Goal: Information Seeking & Learning: Understand process/instructions

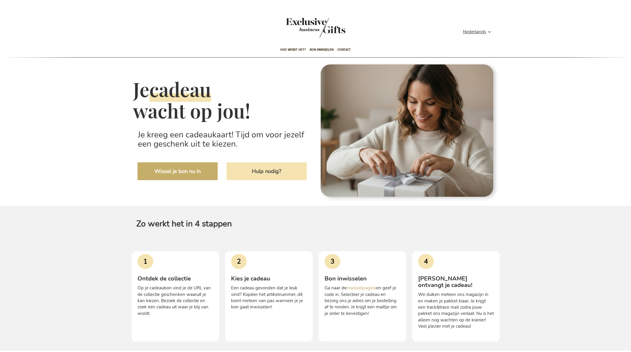
type input "administrator"
click at [243, 199] on div "Je cadeau wacht op jou! Je kreeg een cadeaukaart! Tijd om voor jezelf een gesch…" at bounding box center [222, 131] width 178 height 139
click at [267, 172] on link "Hulp nodig?" at bounding box center [267, 172] width 80 height 18
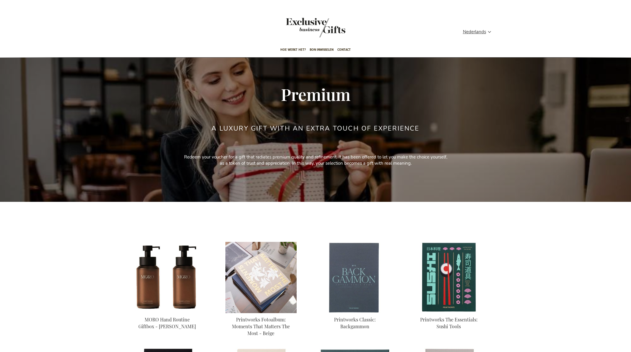
type input "administrator"
click at [226, 281] on img at bounding box center [261, 277] width 71 height 71
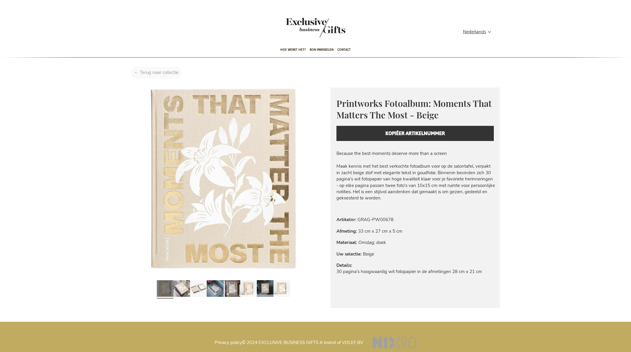
type input "administrator"
click at [151, 73] on div "Home Printworks Fotoalbum: Moments That Matters The Most - Beige" at bounding box center [316, 74] width 378 height 15
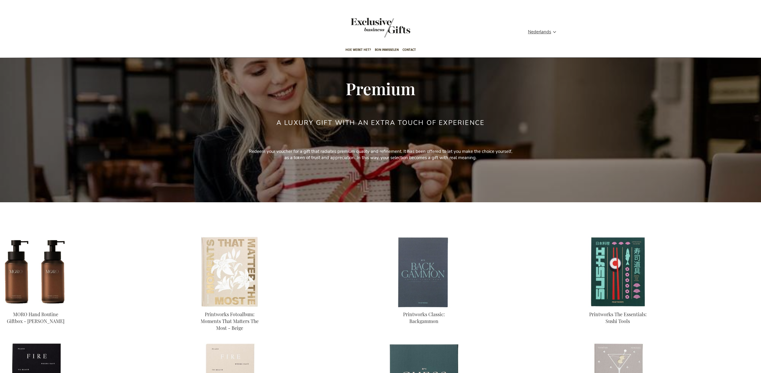
type input "administrator"
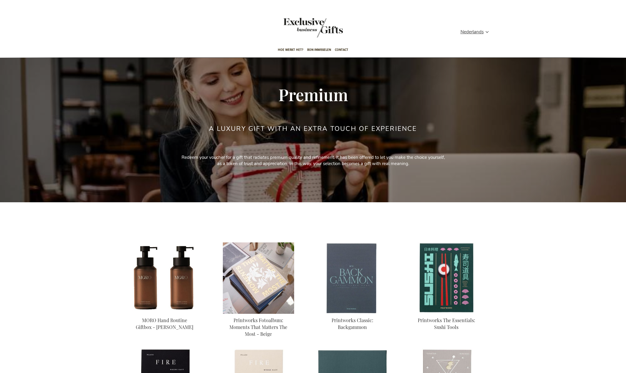
type input "administrator"
click at [271, 259] on img at bounding box center [258, 277] width 71 height 71
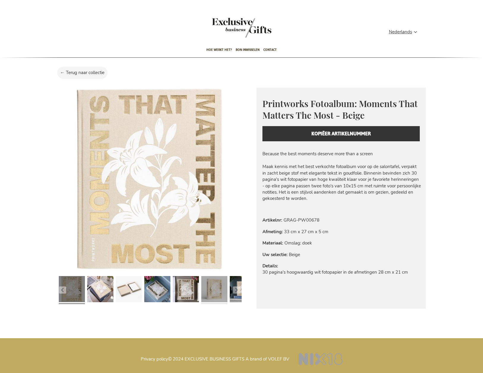
type input "administrator"
click at [205, 297] on link at bounding box center [214, 289] width 26 height 33
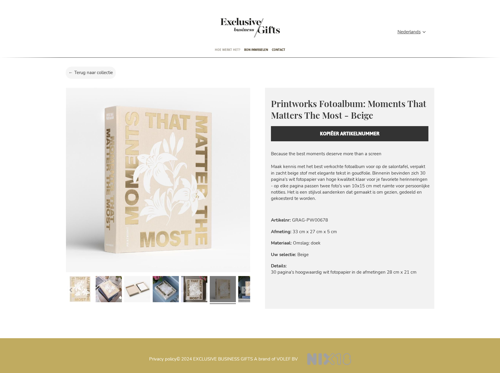
click at [222, 49] on span "Hoe werkt het?" at bounding box center [228, 50] width 26 height 14
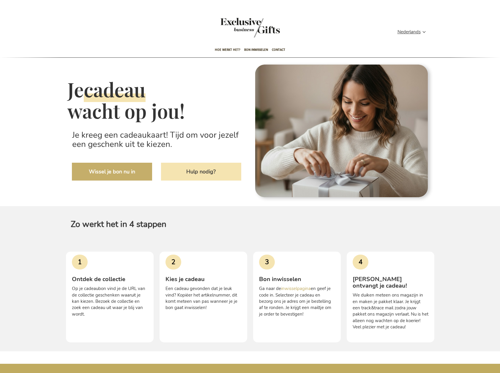
scroll to position [19, 0]
